Goal: Information Seeking & Learning: Check status

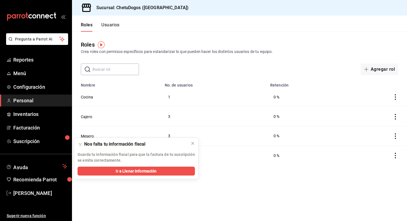
click at [24, 66] on ul "Reportes Menú Configuración Personal Inventarios Facturación Suscripción" at bounding box center [36, 100] width 72 height 93
click at [28, 61] on span "Reportes" at bounding box center [40, 59] width 54 height 7
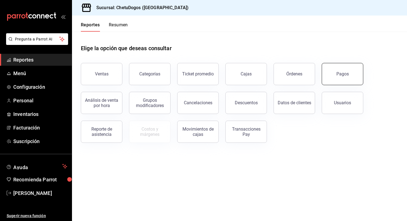
click at [345, 74] on div "Pagos" at bounding box center [342, 73] width 12 height 5
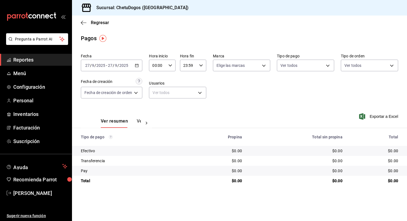
click at [139, 67] on div "[DATE] [DATE] - [DATE] [DATE]" at bounding box center [111, 66] width 61 height 12
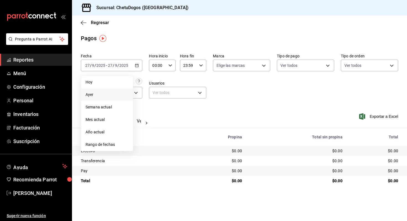
click at [112, 96] on span "Ayer" at bounding box center [107, 95] width 43 height 6
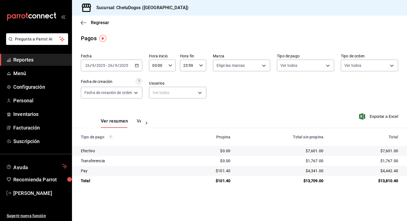
click at [139, 122] on button "Ver pagos" at bounding box center [147, 122] width 21 height 9
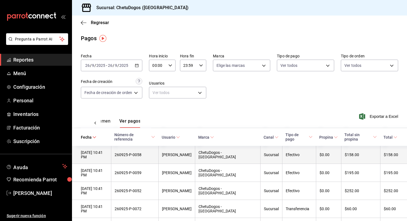
scroll to position [0, 16]
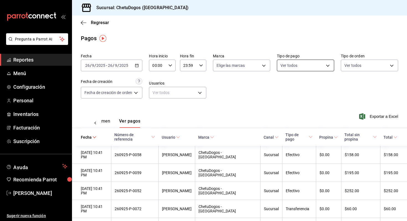
click at [311, 60] on body "Pregunta a Parrot AI Reportes Menú Configuración Personal Inventarios Facturaci…" at bounding box center [203, 110] width 407 height 221
click at [312, 118] on span "Transferencia" at bounding box center [311, 118] width 39 height 6
type input "3ed6a707-958b-4f58-96bd-1765151de521"
checkbox input "true"
click at [326, 178] on div at bounding box center [203, 110] width 407 height 221
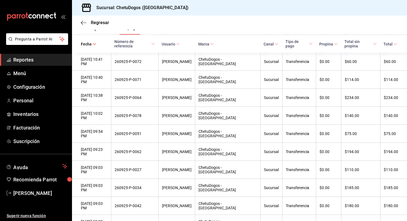
scroll to position [94, 0]
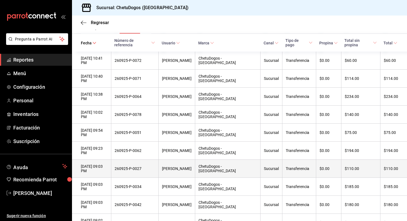
click at [155, 159] on th "260925-P-0027" at bounding box center [134, 168] width 47 height 18
drag, startPoint x: 153, startPoint y: 134, endPoint x: 125, endPoint y: 136, distance: 28.0
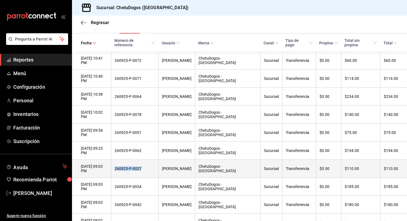
click at [125, 159] on th "260925-P-0027" at bounding box center [134, 168] width 47 height 18
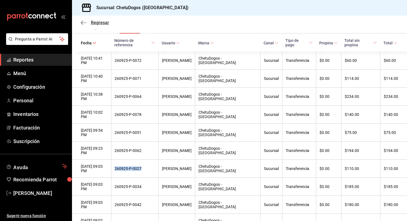
click at [83, 20] on icon "button" at bounding box center [84, 22] width 6 height 5
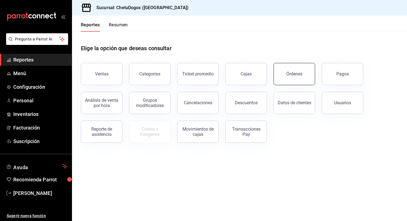
click at [292, 82] on button "Órdenes" at bounding box center [295, 74] width 42 height 22
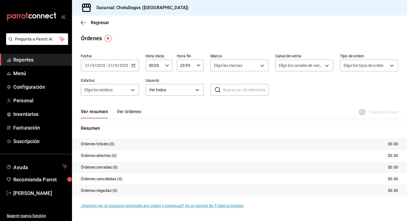
click at [130, 114] on button "Ver órdenes" at bounding box center [129, 113] width 24 height 9
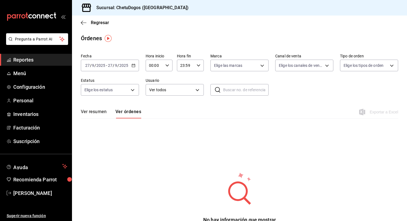
click at [133, 63] on div "[DATE] [DATE] - [DATE] [DATE]" at bounding box center [110, 66] width 58 height 12
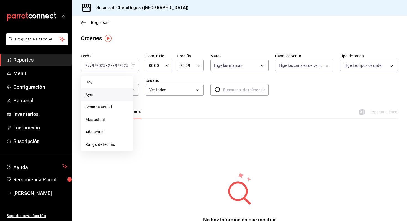
click at [111, 93] on span "Ayer" at bounding box center [107, 95] width 43 height 6
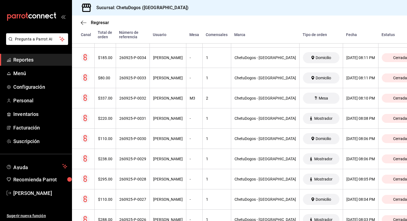
scroll to position [1028, 0]
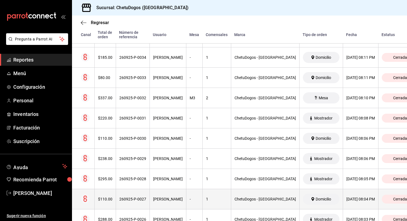
click at [141, 197] on div "260925-P-0027" at bounding box center [132, 199] width 27 height 4
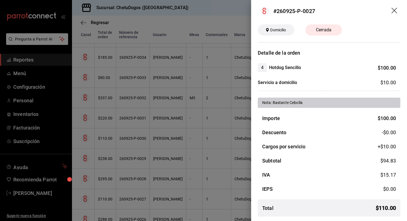
scroll to position [0, 0]
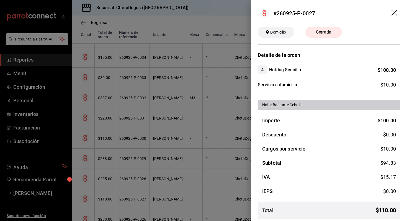
click at [305, 106] on div "Nota: Bastante Cebolla" at bounding box center [329, 105] width 134 height 6
click at [280, 33] on span "Domicilio" at bounding box center [278, 32] width 20 height 6
click at [288, 19] on header "#260925-P-0027" at bounding box center [329, 13] width 156 height 27
click at [327, 32] on span "Cerrada" at bounding box center [324, 32] width 22 height 7
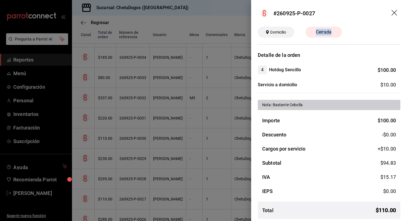
click at [327, 32] on span "Cerrada" at bounding box center [324, 32] width 22 height 7
click at [310, 12] on div "#260925-P-0027" at bounding box center [294, 13] width 42 height 8
copy div "0027"
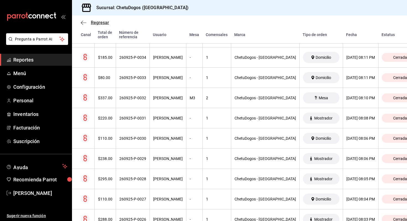
click at [82, 22] on icon "button" at bounding box center [82, 22] width 2 height 4
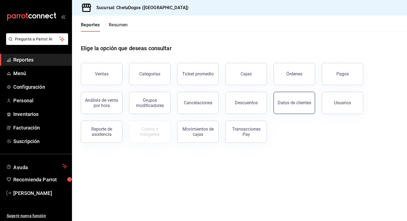
click at [291, 111] on button "Datos de clientes" at bounding box center [295, 103] width 42 height 22
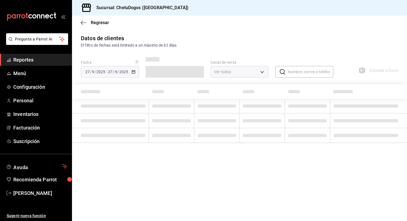
type input "PARROT,DIDI_FOOD,ONLINE"
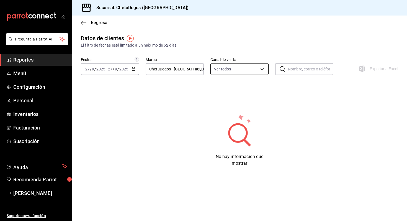
click at [227, 69] on body "Pregunta a Parrot AI Reportes Menú Configuración Personal Inventarios Facturaci…" at bounding box center [203, 110] width 407 height 221
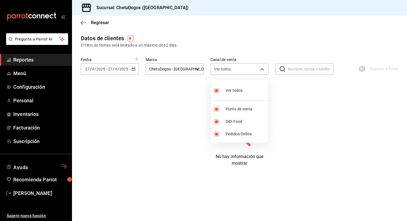
click at [237, 70] on div at bounding box center [203, 110] width 407 height 221
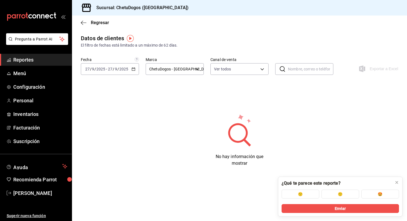
click at [135, 69] on \(Stroke\) "button" at bounding box center [133, 69] width 3 height 3
click at [102, 94] on li "Ayer" at bounding box center [107, 98] width 52 height 12
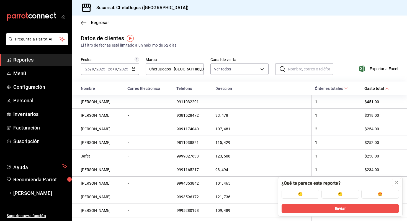
click at [396, 183] on icon at bounding box center [397, 182] width 2 height 2
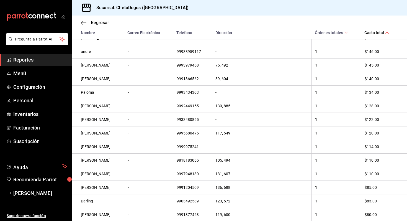
scroll to position [405, 0]
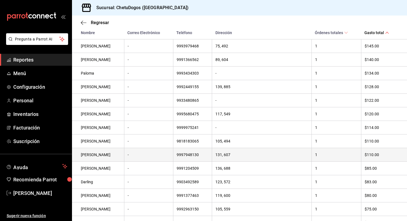
click at [300, 161] on td "131, 607" at bounding box center [262, 155] width 100 height 14
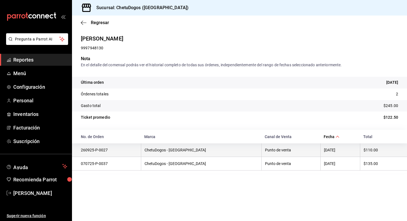
click at [158, 145] on td "ChetuDogos - [GEOGRAPHIC_DATA]" at bounding box center [201, 150] width 120 height 14
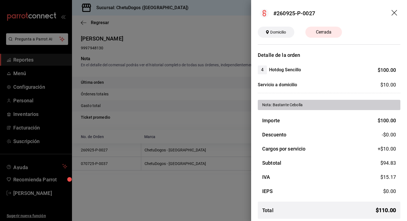
click at [183, 106] on div at bounding box center [203, 110] width 407 height 221
